Goal: Find specific page/section: Find specific page/section

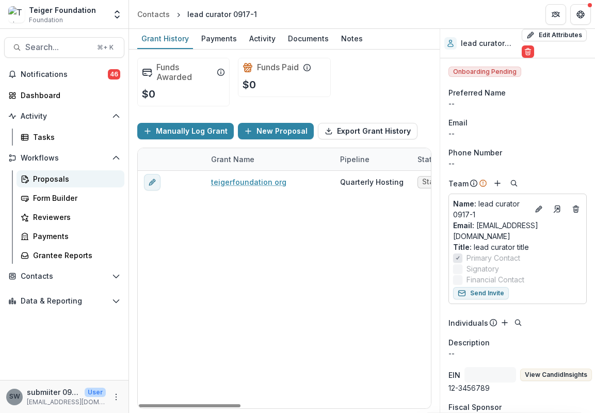
click at [57, 178] on div "Proposals" at bounding box center [74, 178] width 83 height 11
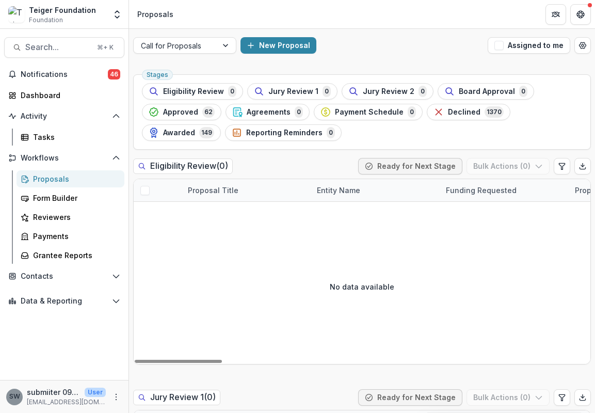
click at [196, 35] on div "Call for Proposals New Proposal Assigned to me" at bounding box center [362, 45] width 466 height 33
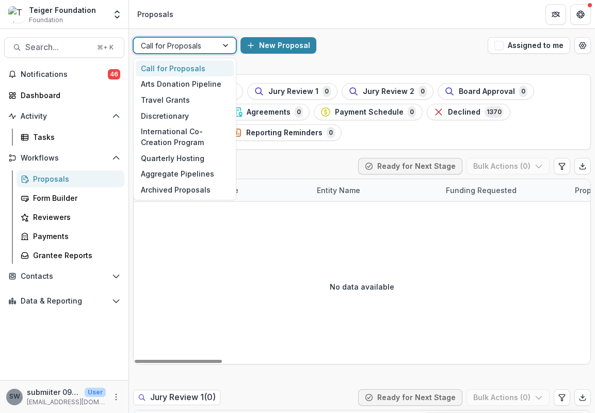
click at [196, 40] on div at bounding box center [175, 45] width 69 height 13
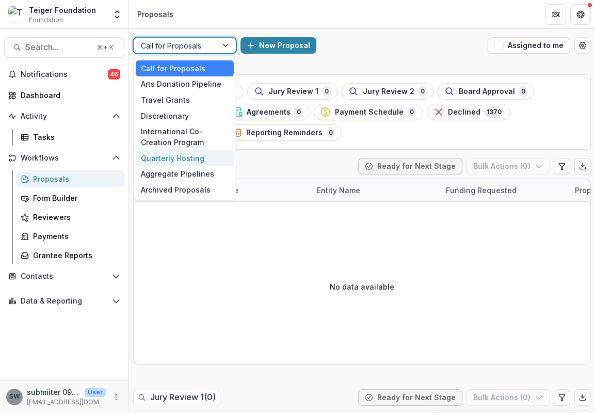
click at [187, 162] on div "Quarterly Hosting" at bounding box center [185, 158] width 98 height 16
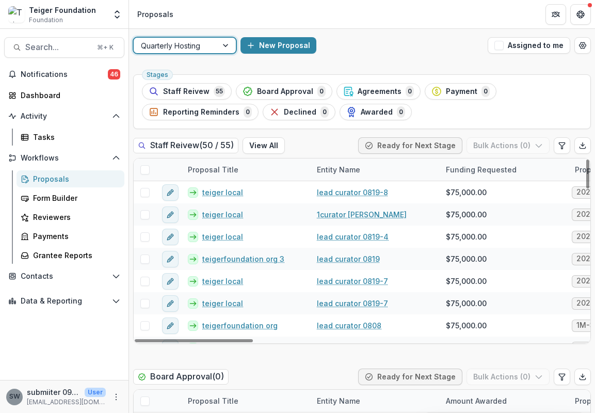
click at [363, 175] on div "Entity Name" at bounding box center [375, 169] width 129 height 22
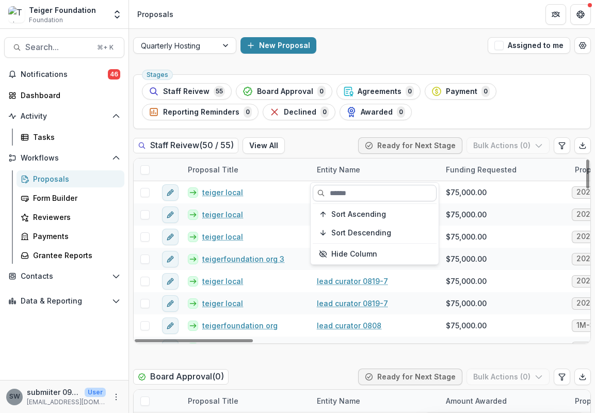
click at [355, 200] on input at bounding box center [375, 193] width 124 height 17
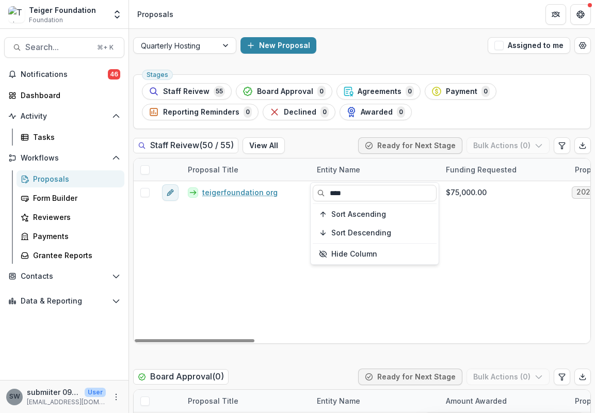
type input "****"
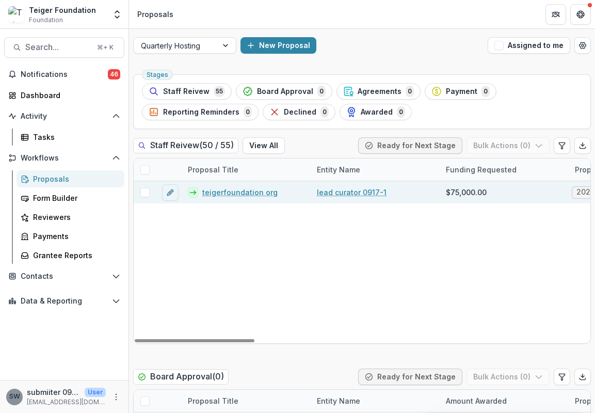
click at [238, 189] on link "teigerfoundation org" at bounding box center [239, 192] width 75 height 11
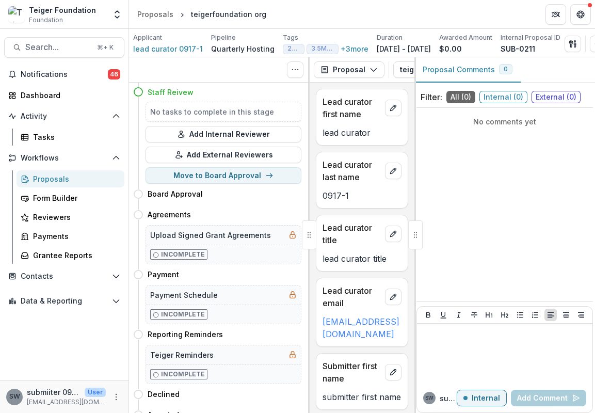
scroll to position [12, 0]
click at [68, 173] on div "Proposals" at bounding box center [74, 178] width 83 height 11
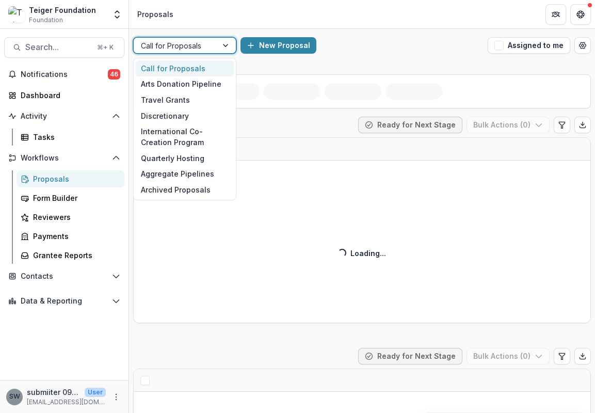
click at [200, 43] on div at bounding box center [175, 45] width 69 height 13
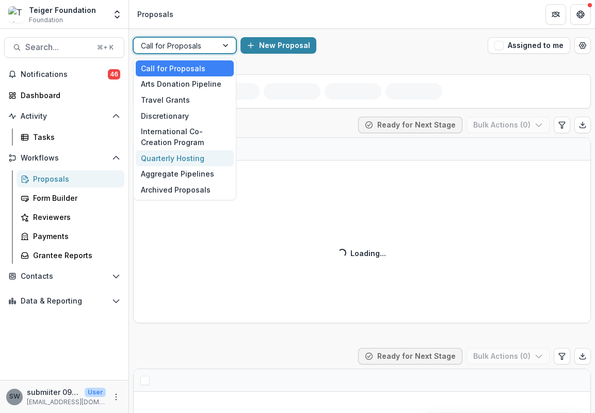
click at [182, 155] on div "Quarterly Hosting" at bounding box center [185, 158] width 98 height 16
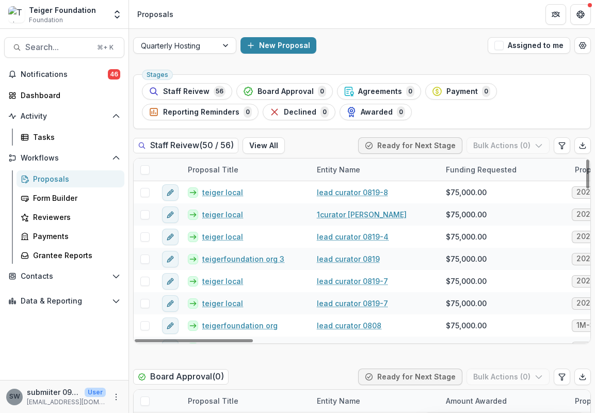
click at [350, 166] on div "Entity Name" at bounding box center [339, 169] width 56 height 11
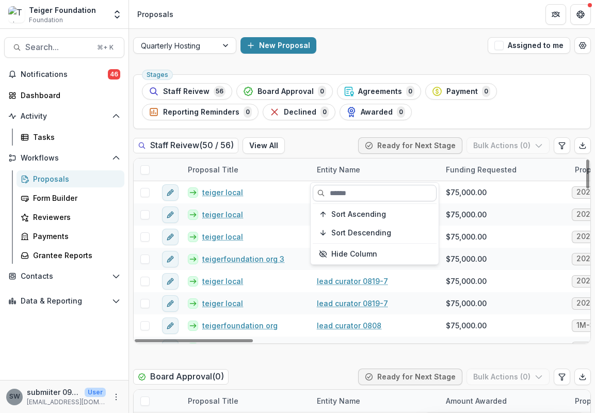
click at [352, 196] on input at bounding box center [375, 193] width 124 height 17
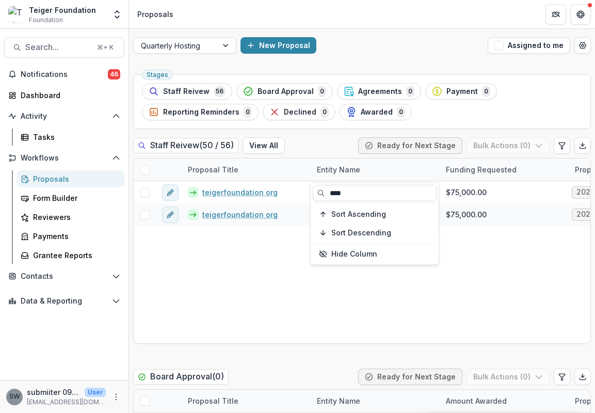
type input "****"
